Goal: Task Accomplishment & Management: Use online tool/utility

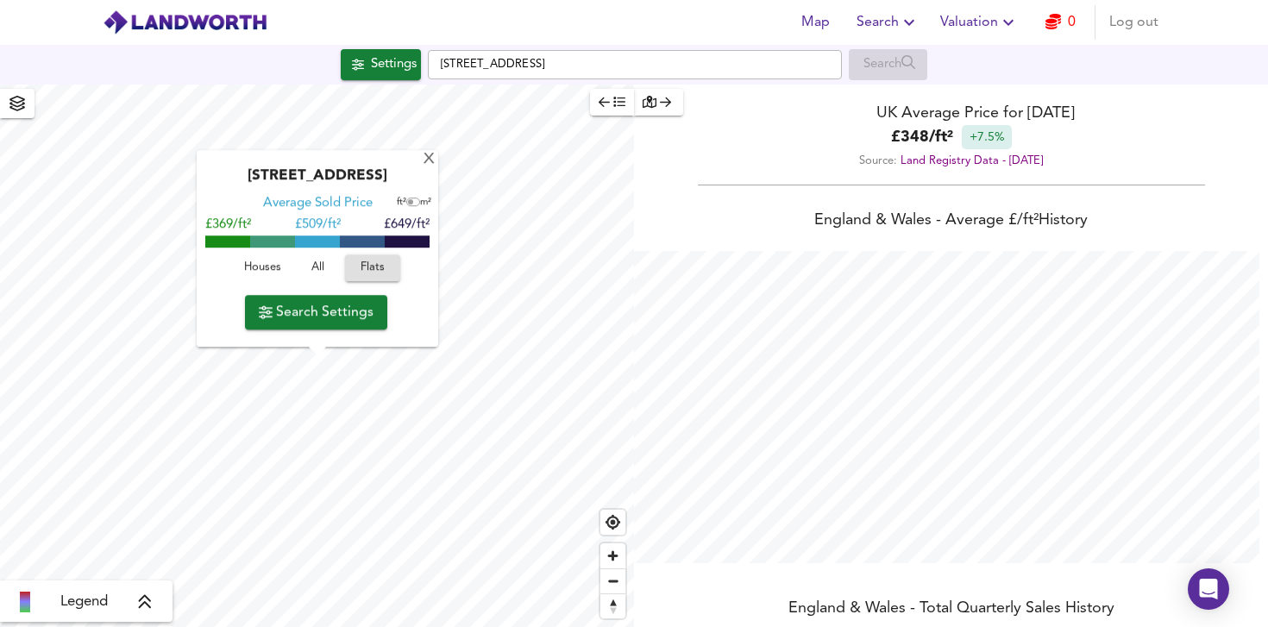
scroll to position [627, 1268]
drag, startPoint x: 621, startPoint y: 63, endPoint x: 411, endPoint y: 58, distance: 209.6
click at [411, 58] on div "Settings Southcot Place, Bath BA2 4PE Search" at bounding box center [634, 64] width 1268 height 31
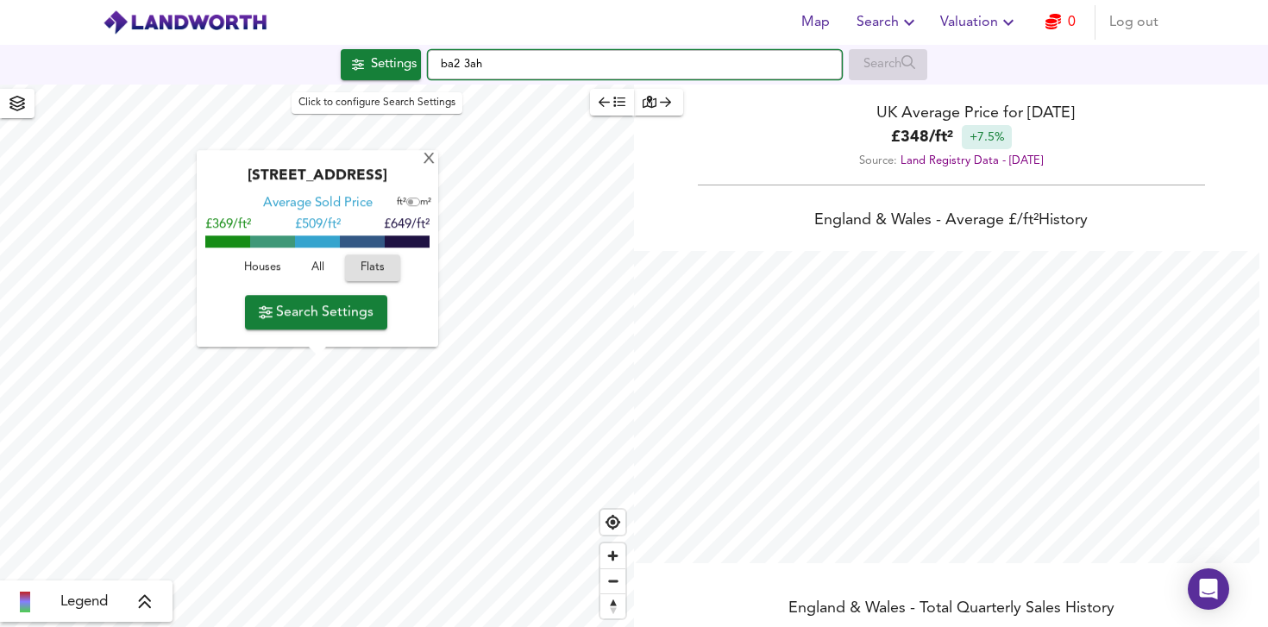
type input "ba2 3ah"
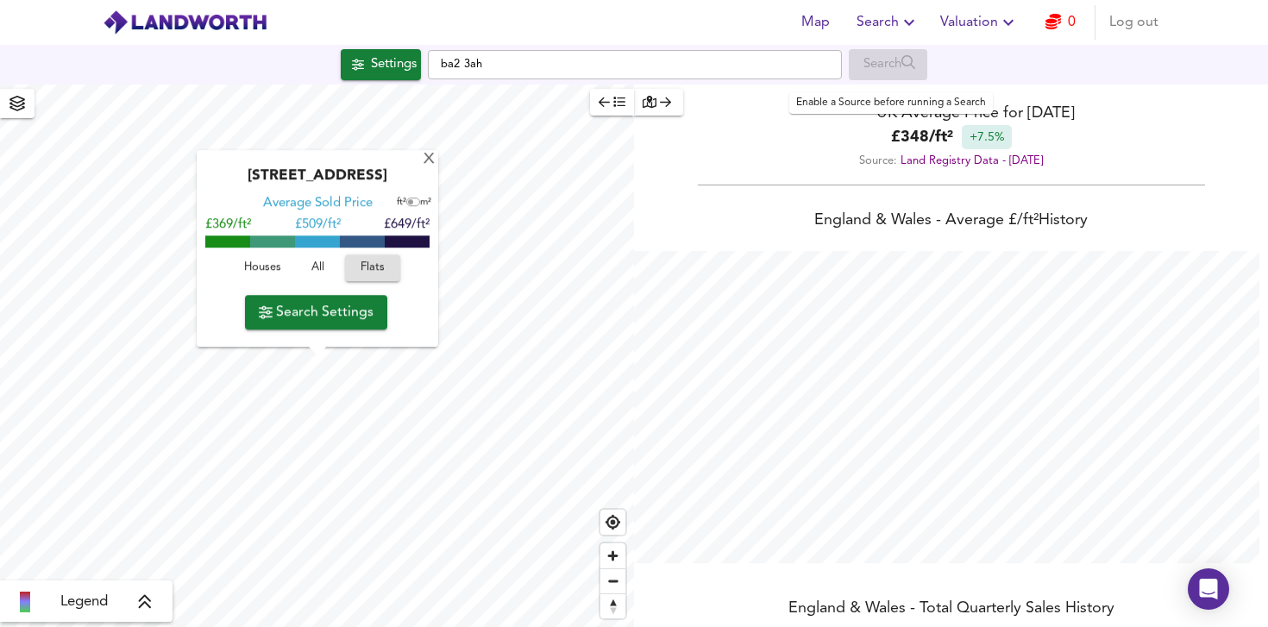
click at [886, 61] on div "Search" at bounding box center [888, 64] width 78 height 31
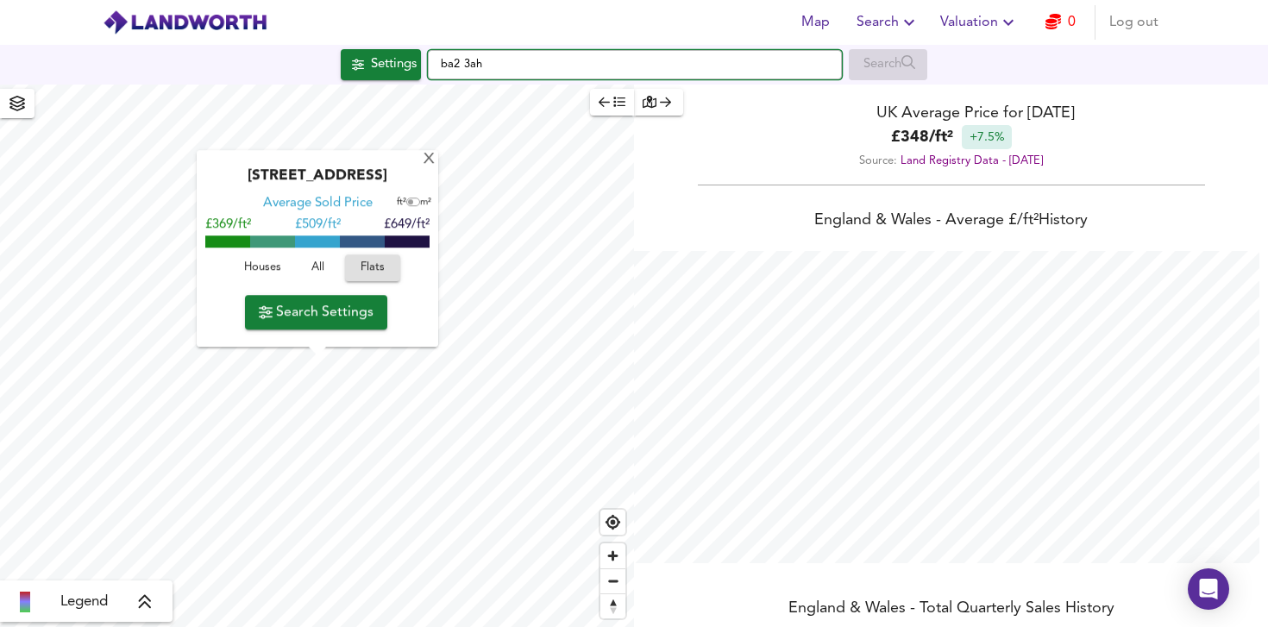
click at [639, 72] on input "ba2 3ah" at bounding box center [635, 64] width 414 height 29
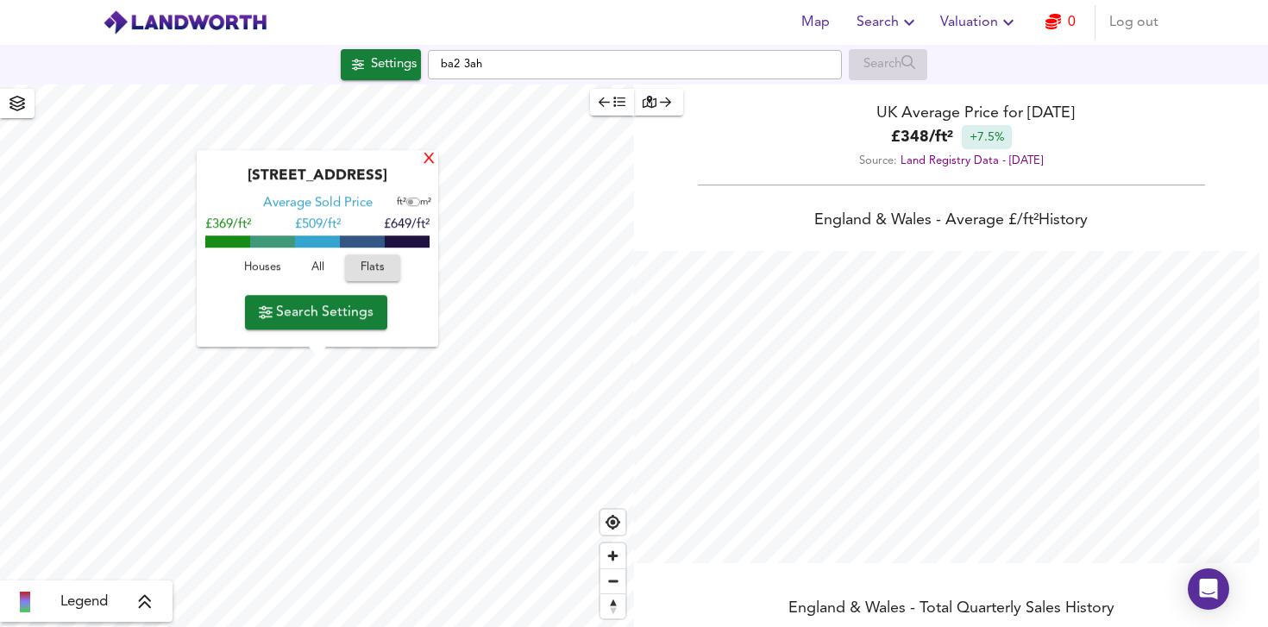
click at [429, 158] on div "X" at bounding box center [429, 160] width 15 height 16
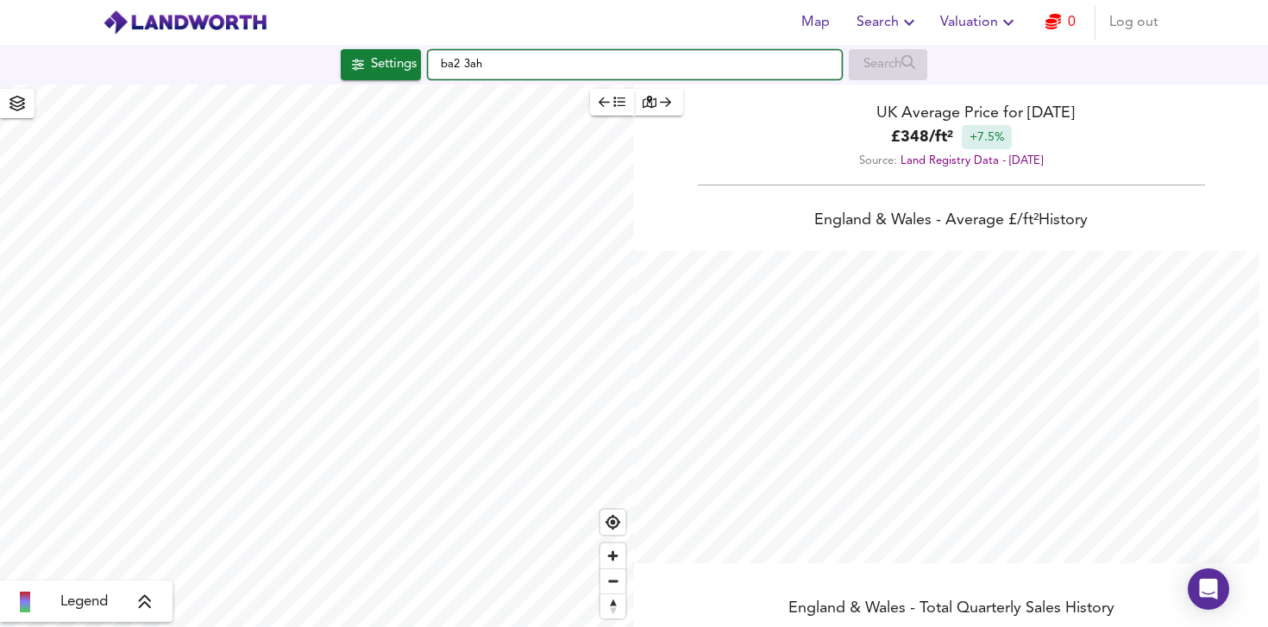
click at [502, 77] on input "ba2 3ah" at bounding box center [635, 64] width 414 height 29
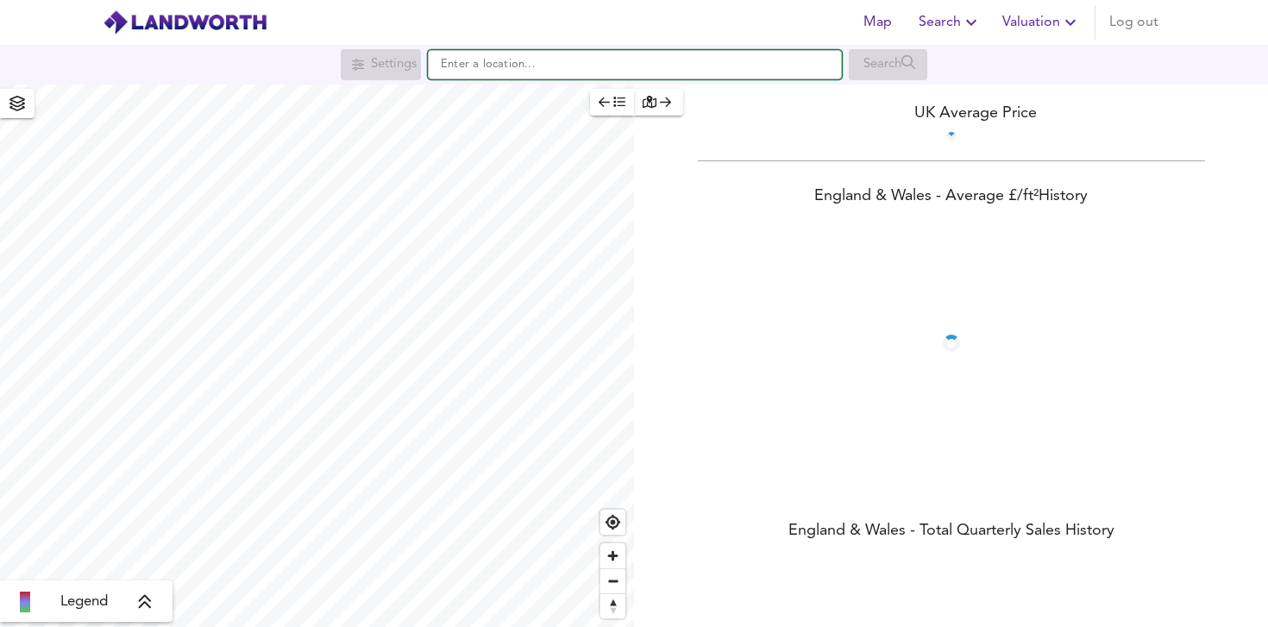
click at [452, 64] on input "text" at bounding box center [635, 64] width 414 height 29
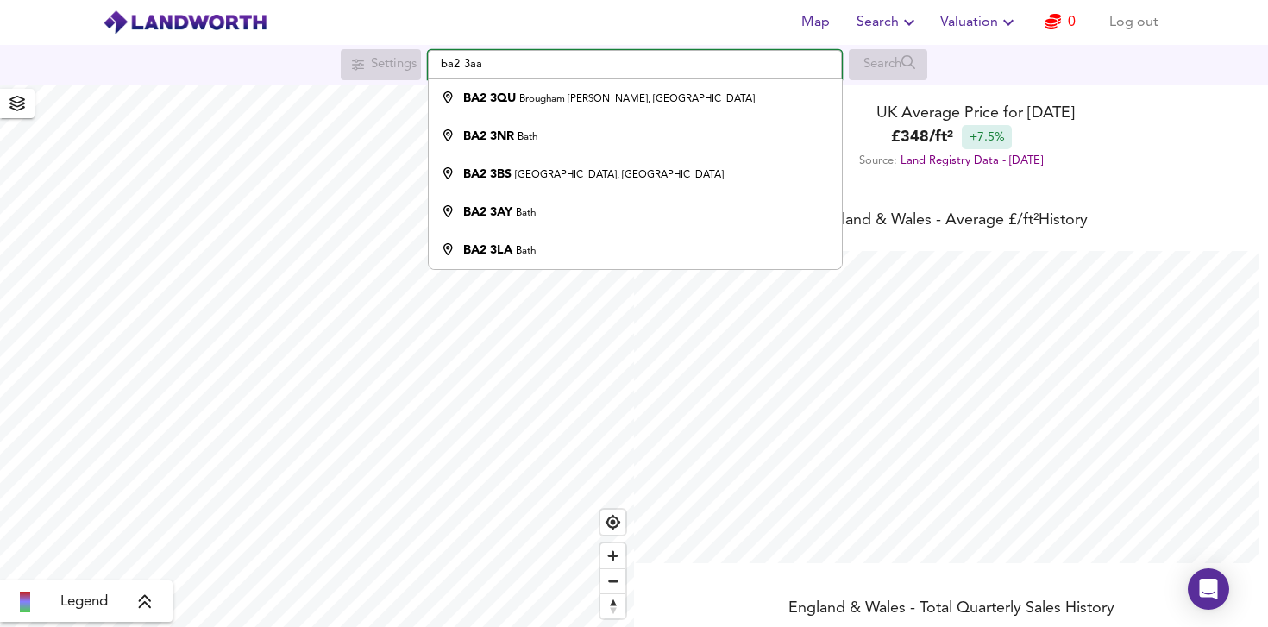
scroll to position [627, 1268]
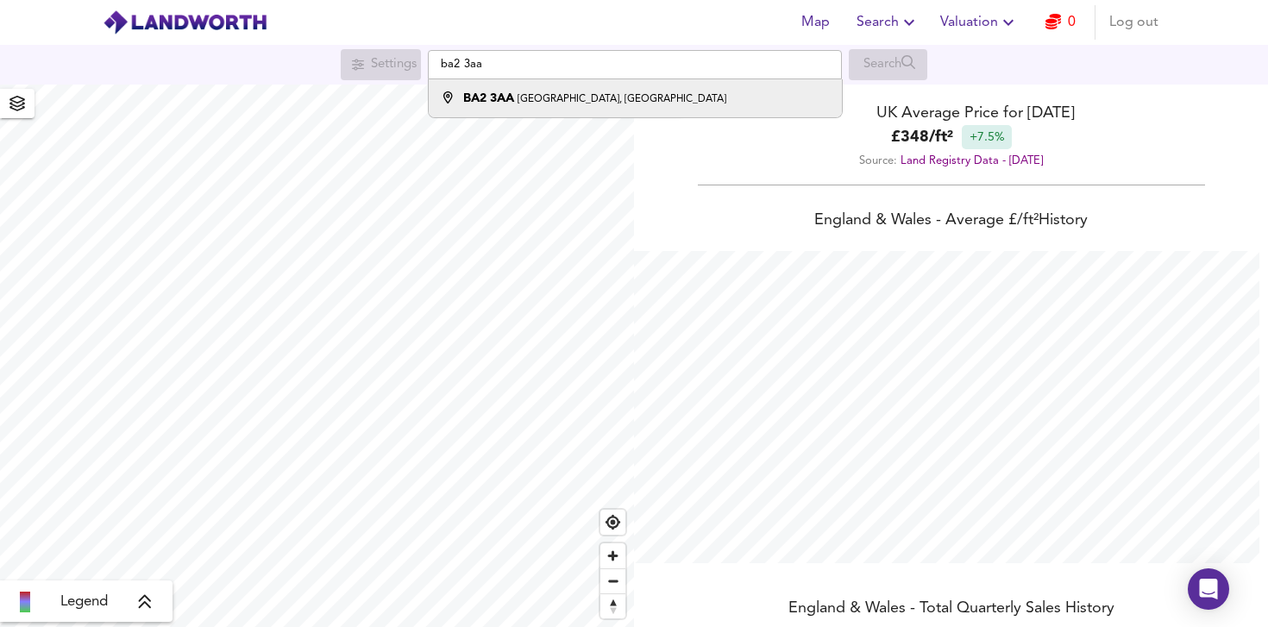
click at [501, 98] on strong "BA2 3AA" at bounding box center [488, 98] width 51 height 12
type input "[STREET_ADDRESS]"
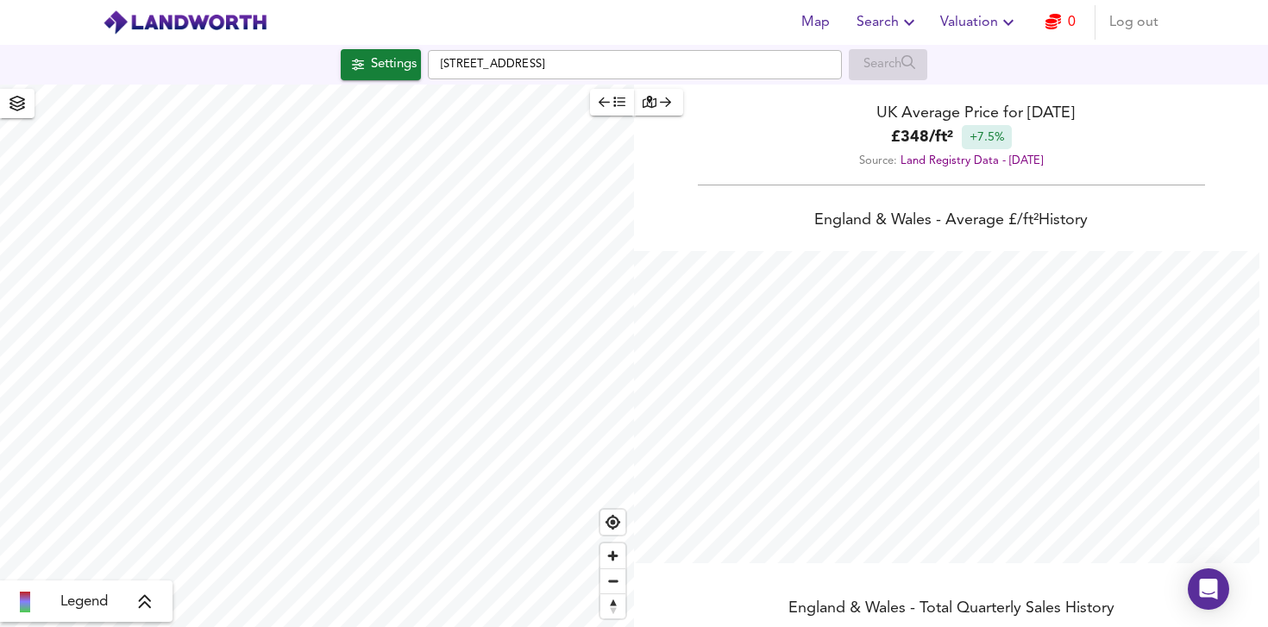
checkbox input "false"
checkbox input "true"
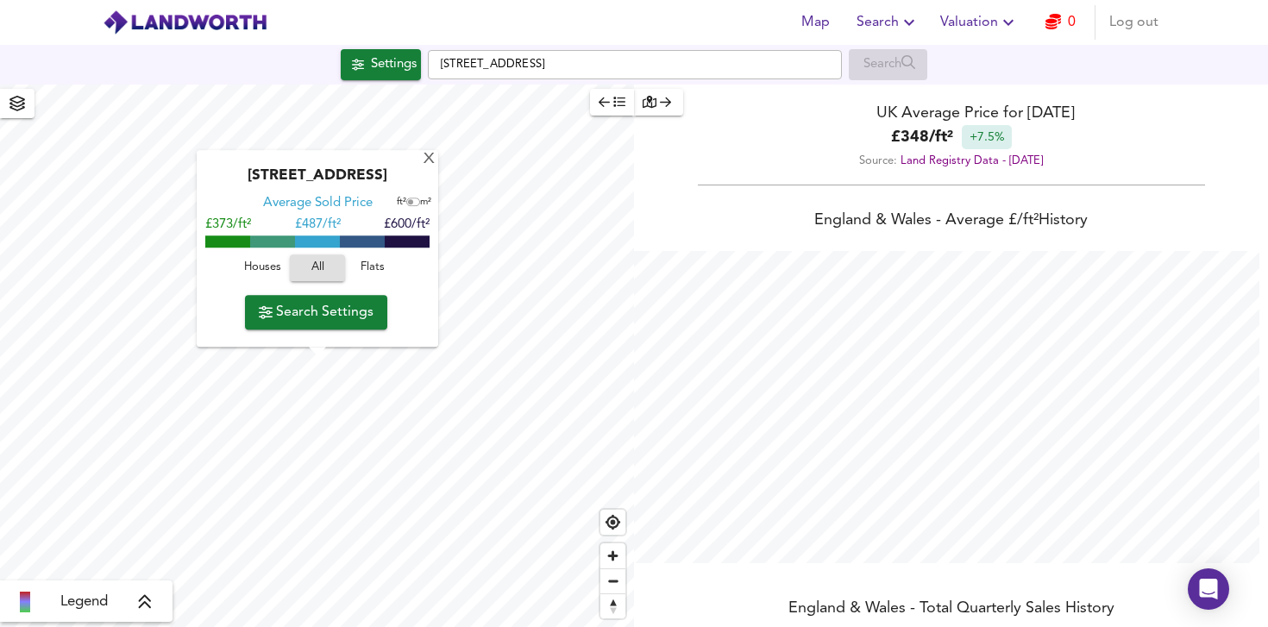
click at [369, 264] on span "Flats" at bounding box center [372, 269] width 47 height 20
click at [343, 313] on span "Search Settings" at bounding box center [316, 312] width 115 height 24
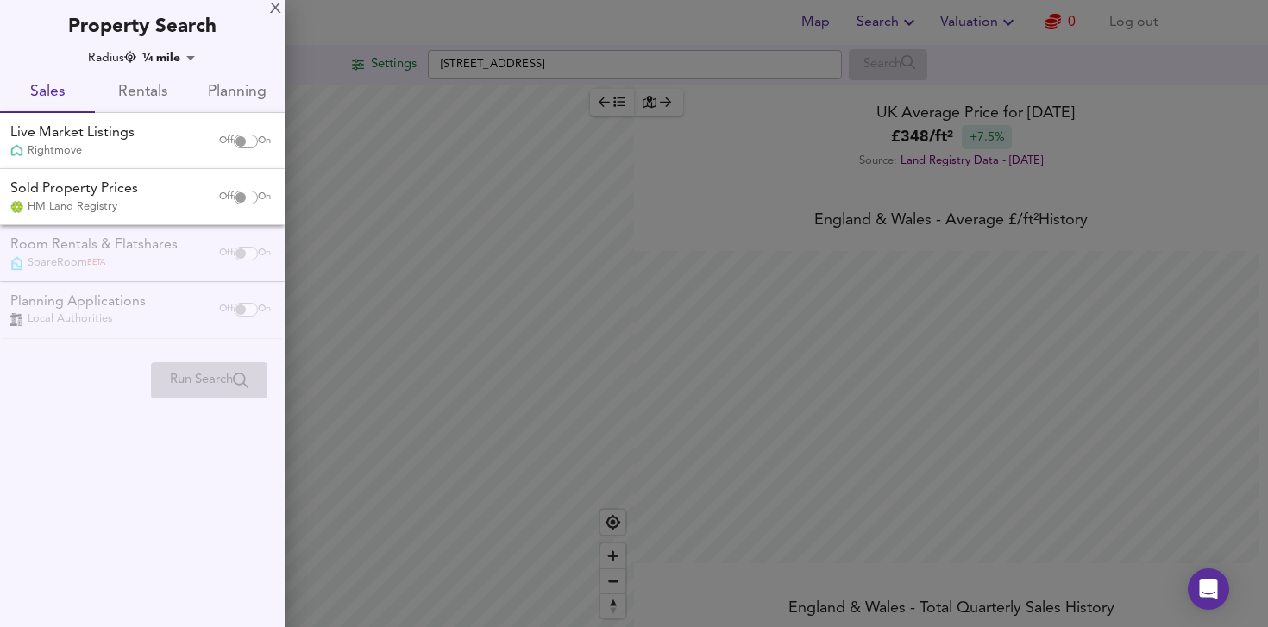
click at [248, 195] on input "checkbox" at bounding box center [240, 198] width 41 height 14
checkbox input "true"
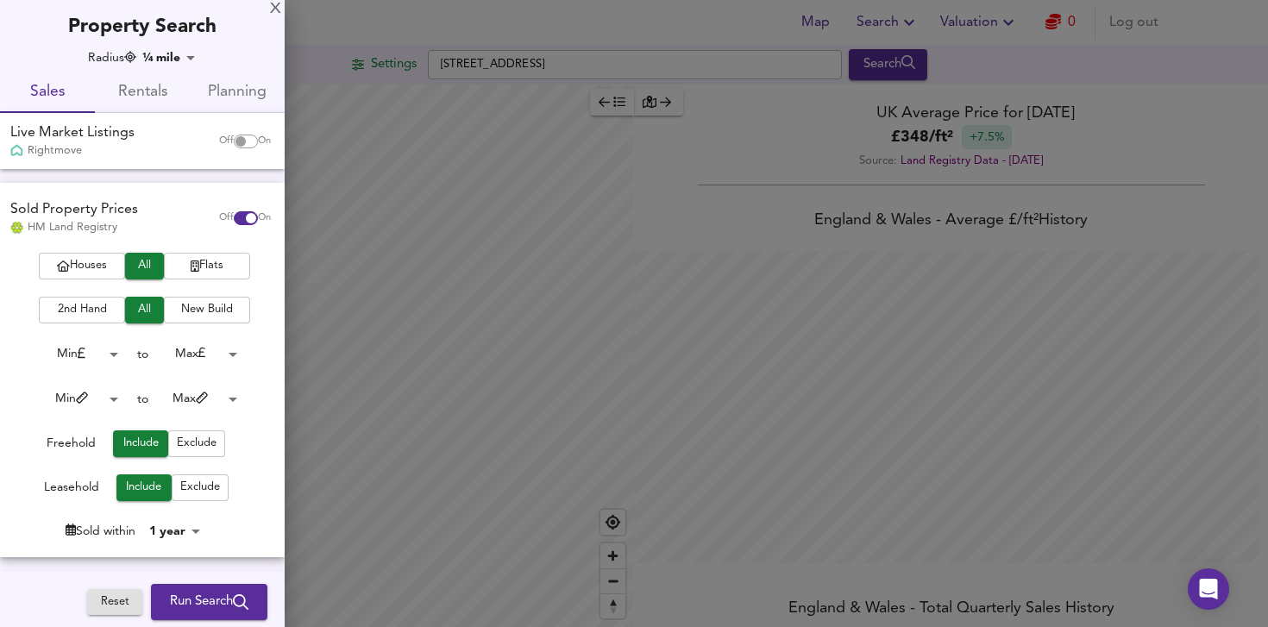
click at [208, 268] on span "Flats" at bounding box center [206, 266] width 69 height 20
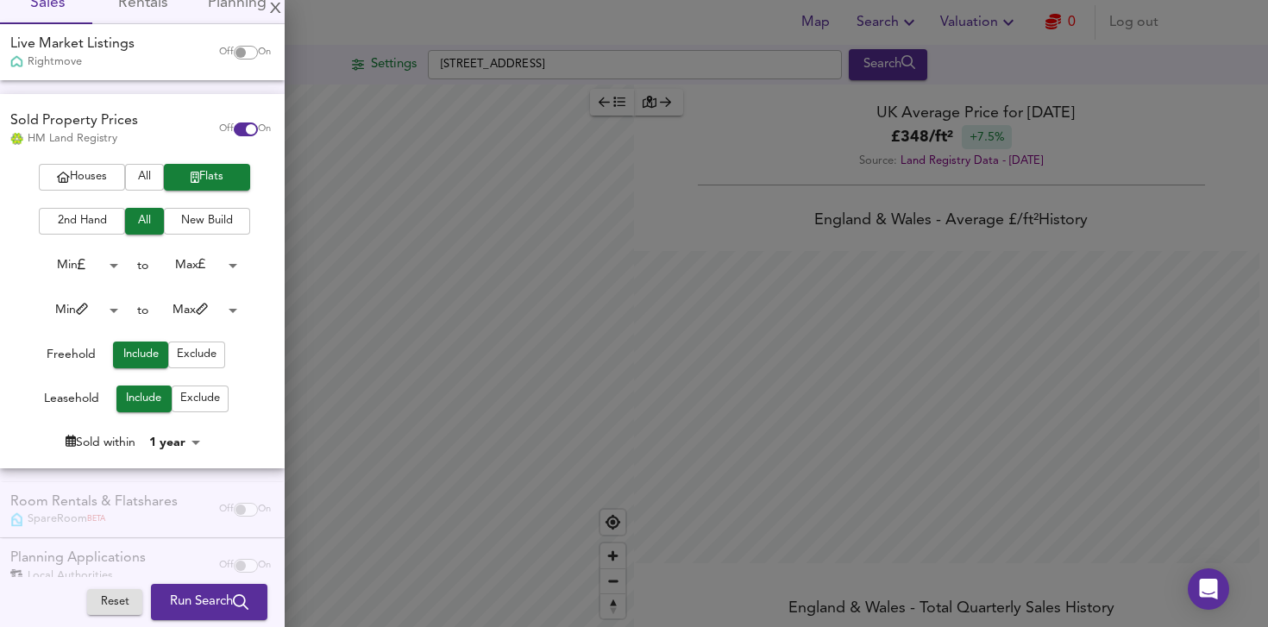
scroll to position [91, 0]
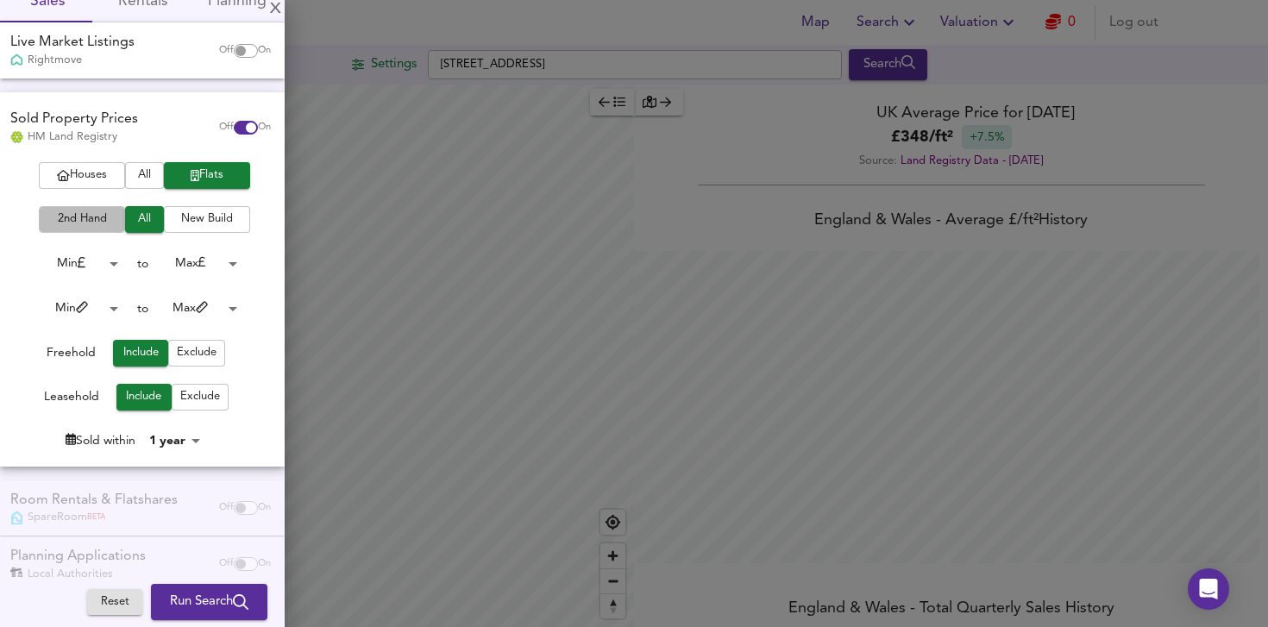
click at [87, 222] on span "2nd Hand" at bounding box center [81, 220] width 69 height 20
click at [197, 354] on span "Exclude" at bounding box center [197, 353] width 40 height 20
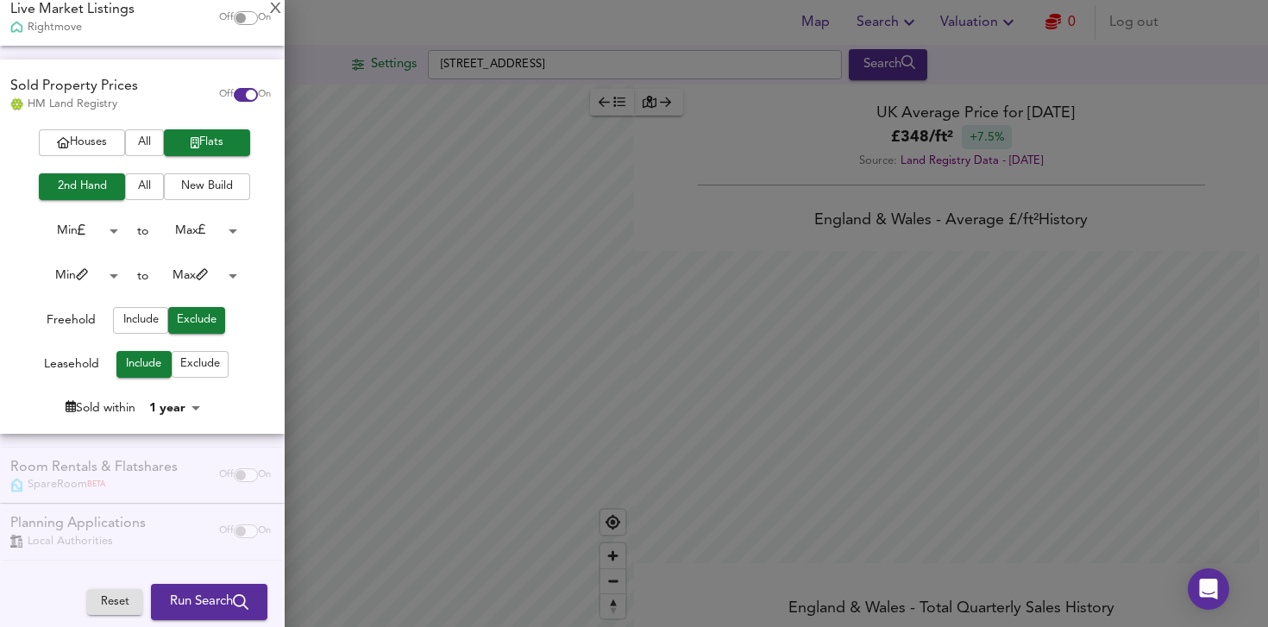
click at [185, 605] on span "Run Search" at bounding box center [209, 602] width 78 height 22
